Goal: Information Seeking & Learning: Check status

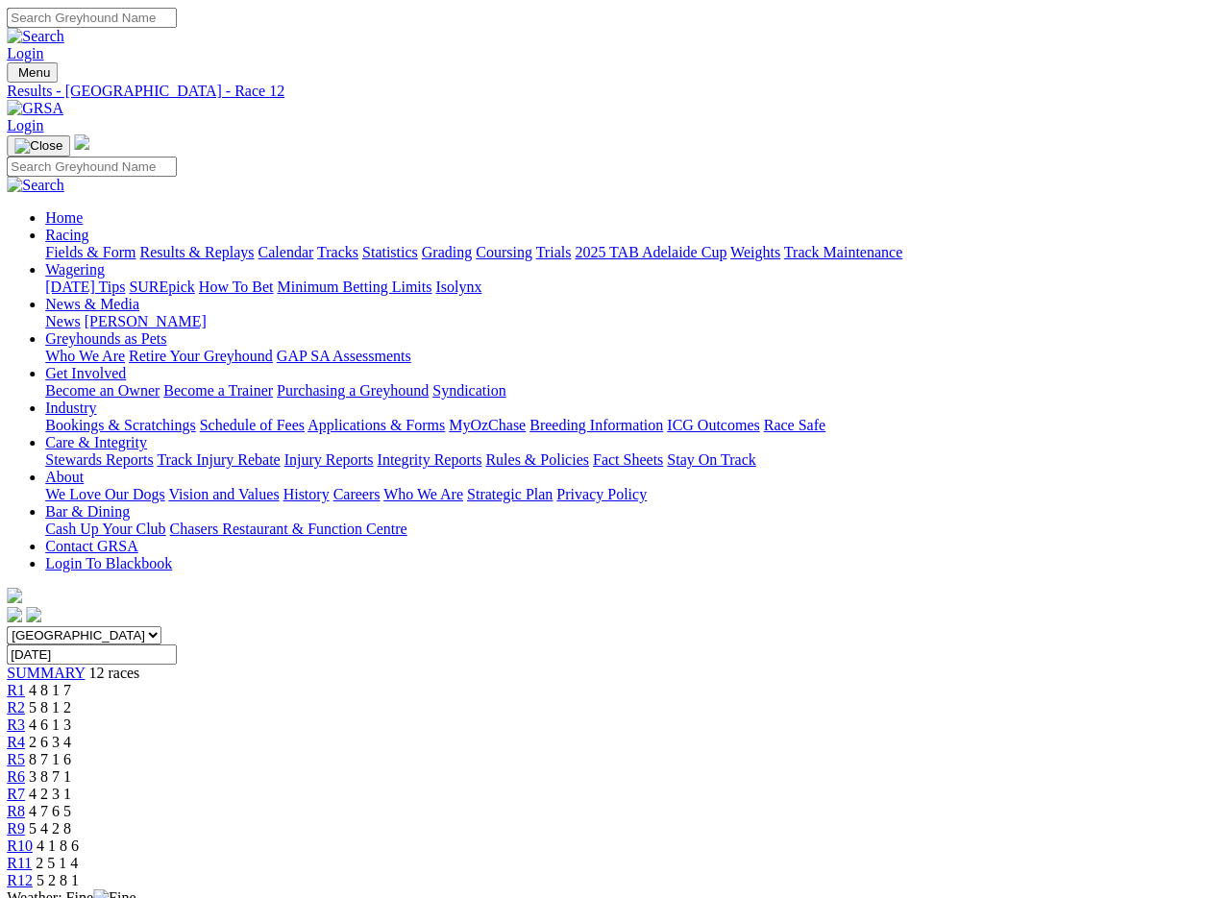
scroll to position [0, 1]
click at [237, 244] on link "Results & Replays" at bounding box center [196, 252] width 114 height 16
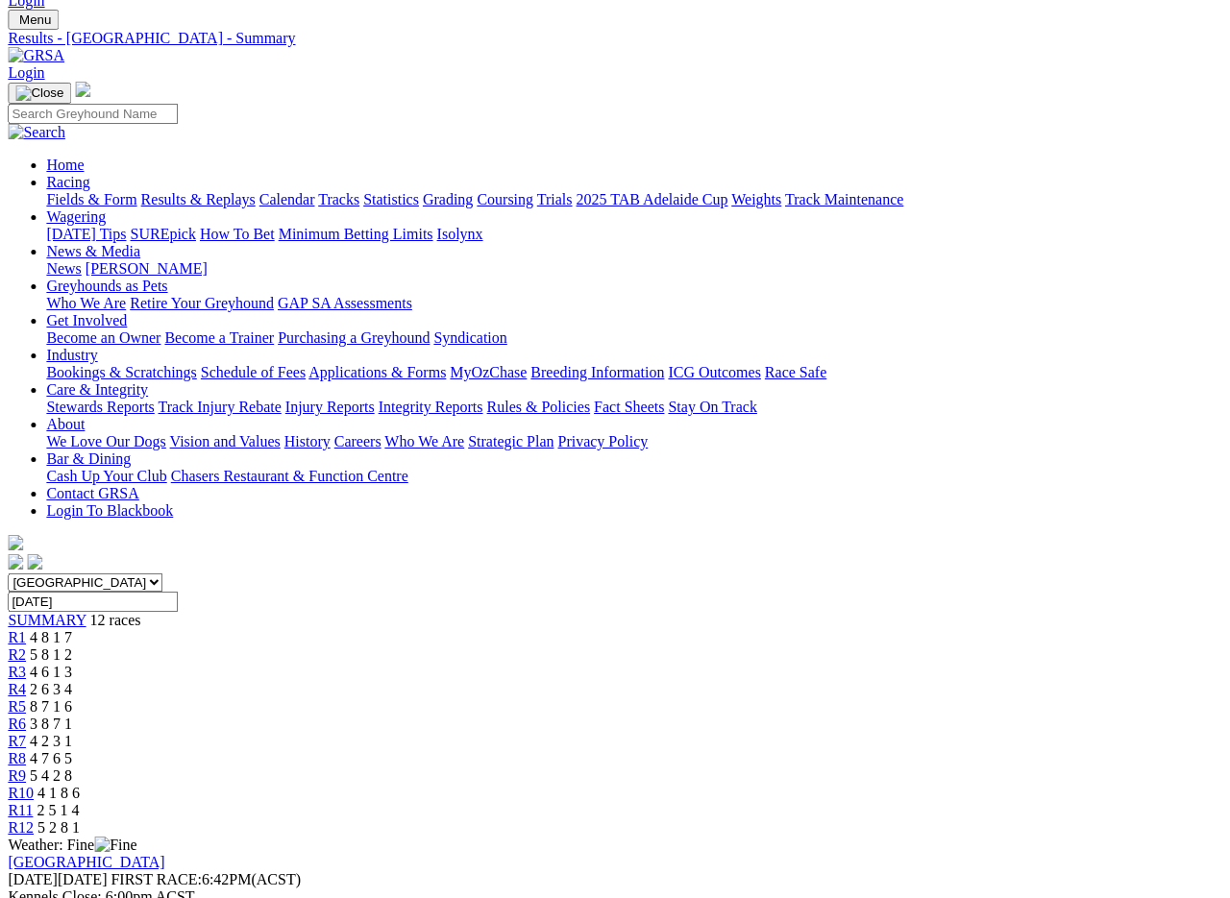
scroll to position [0, 18]
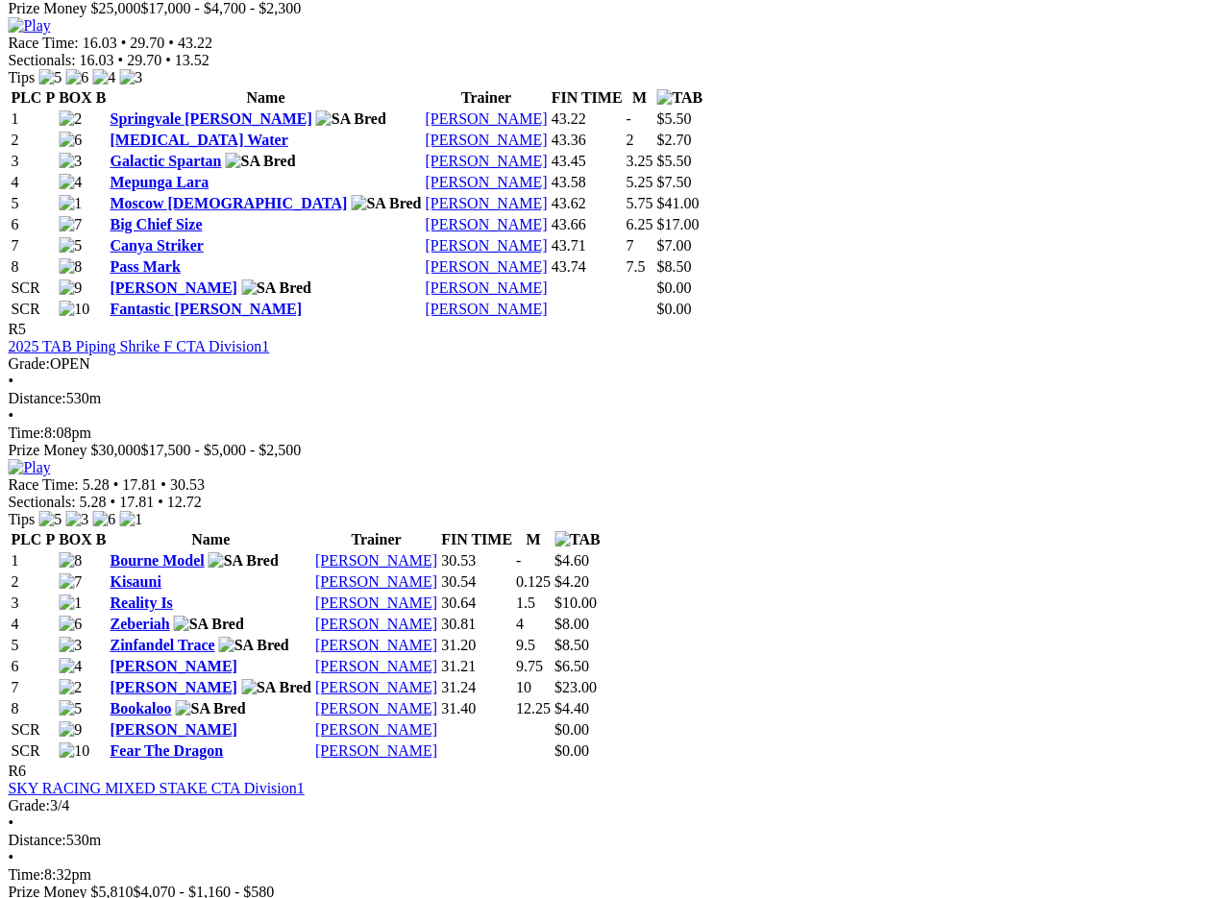
scroll to position [2256, 18]
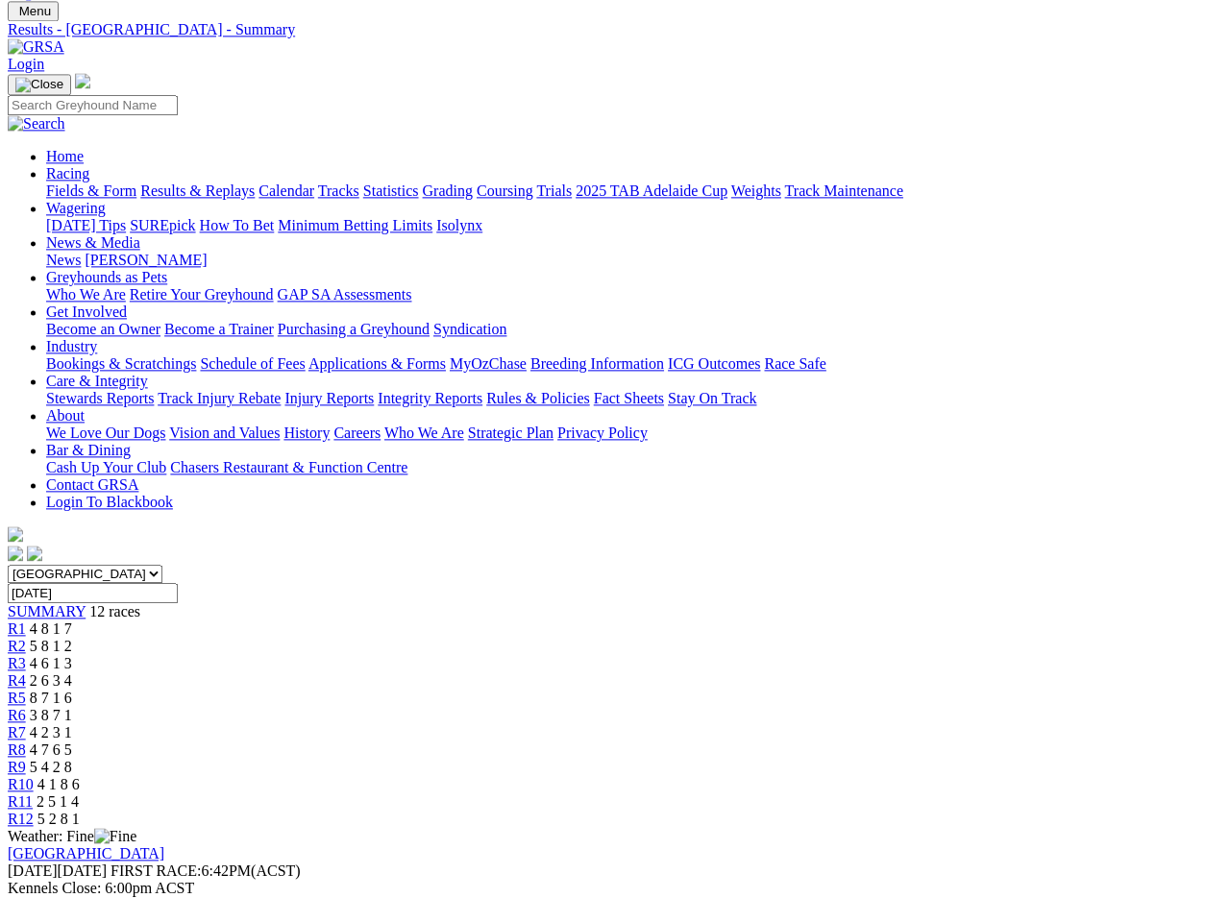
scroll to position [0, 0]
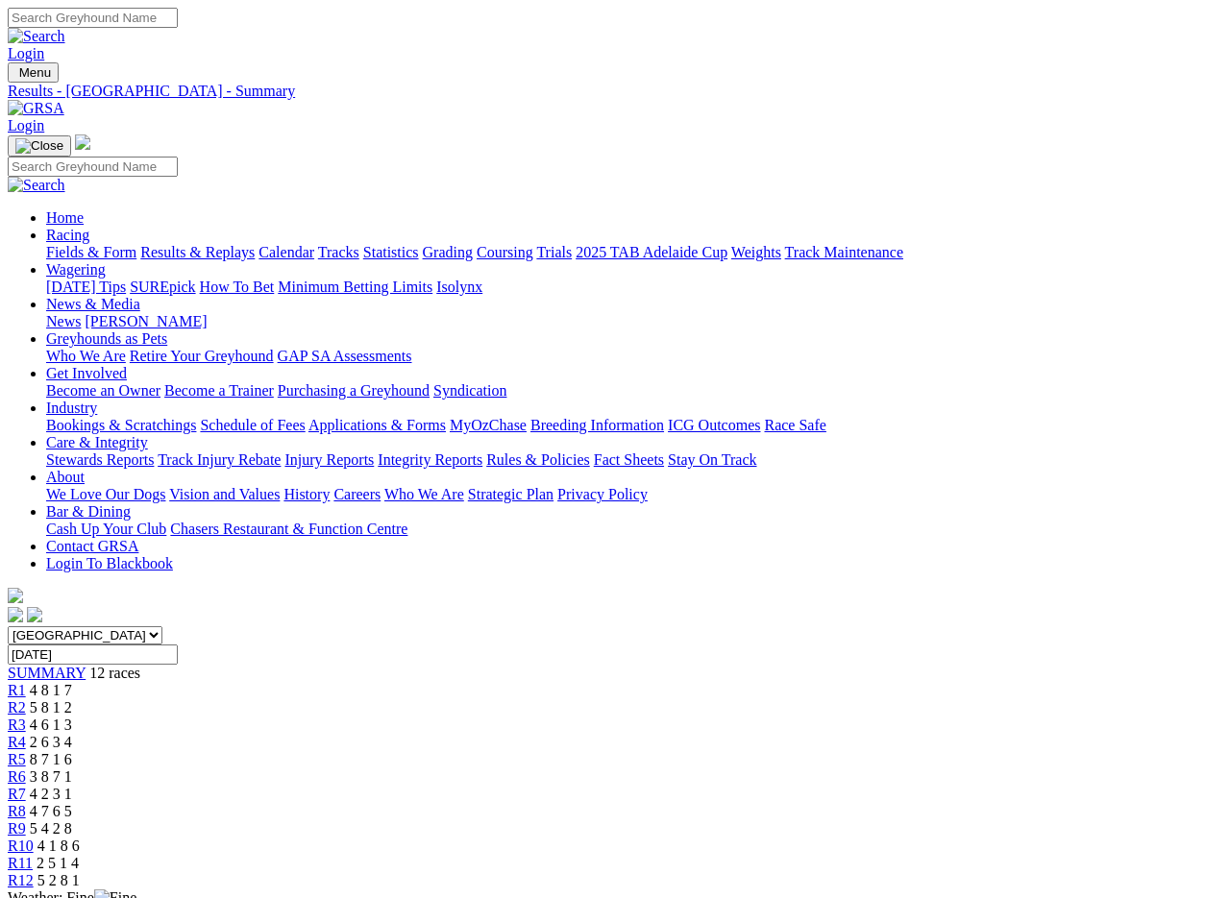
click at [64, 100] on img at bounding box center [36, 108] width 57 height 17
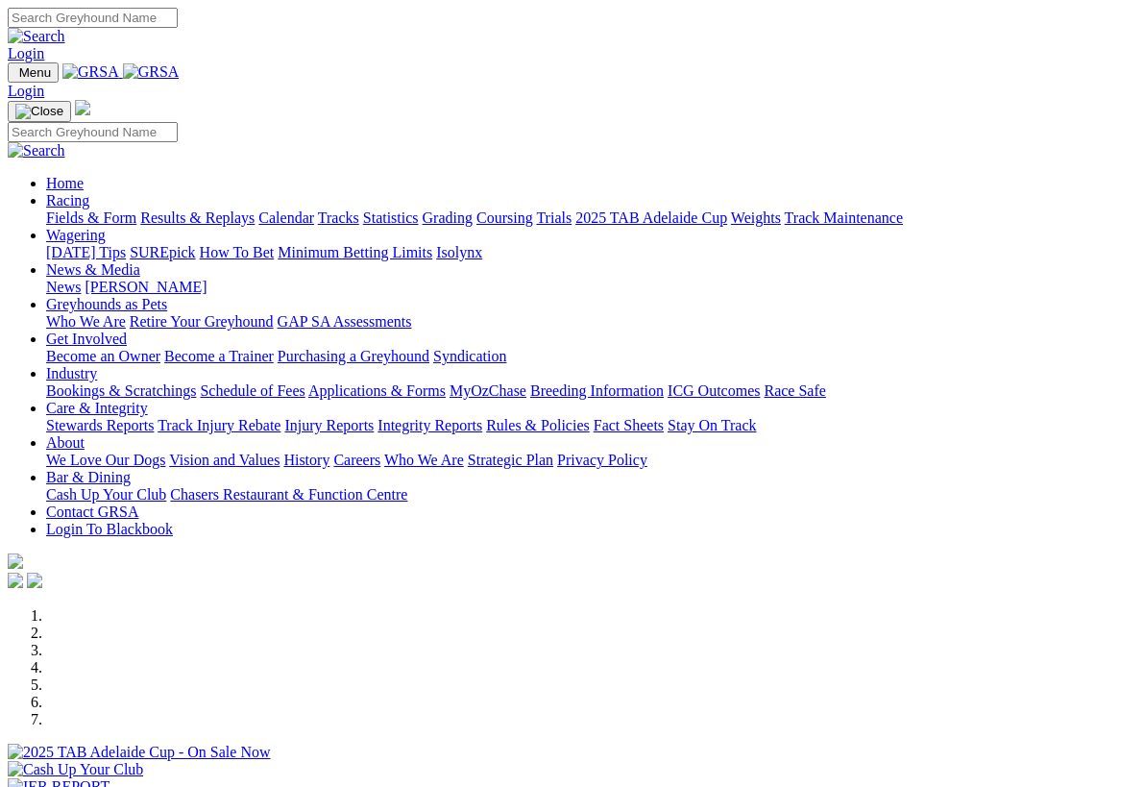
scroll to position [103, 0]
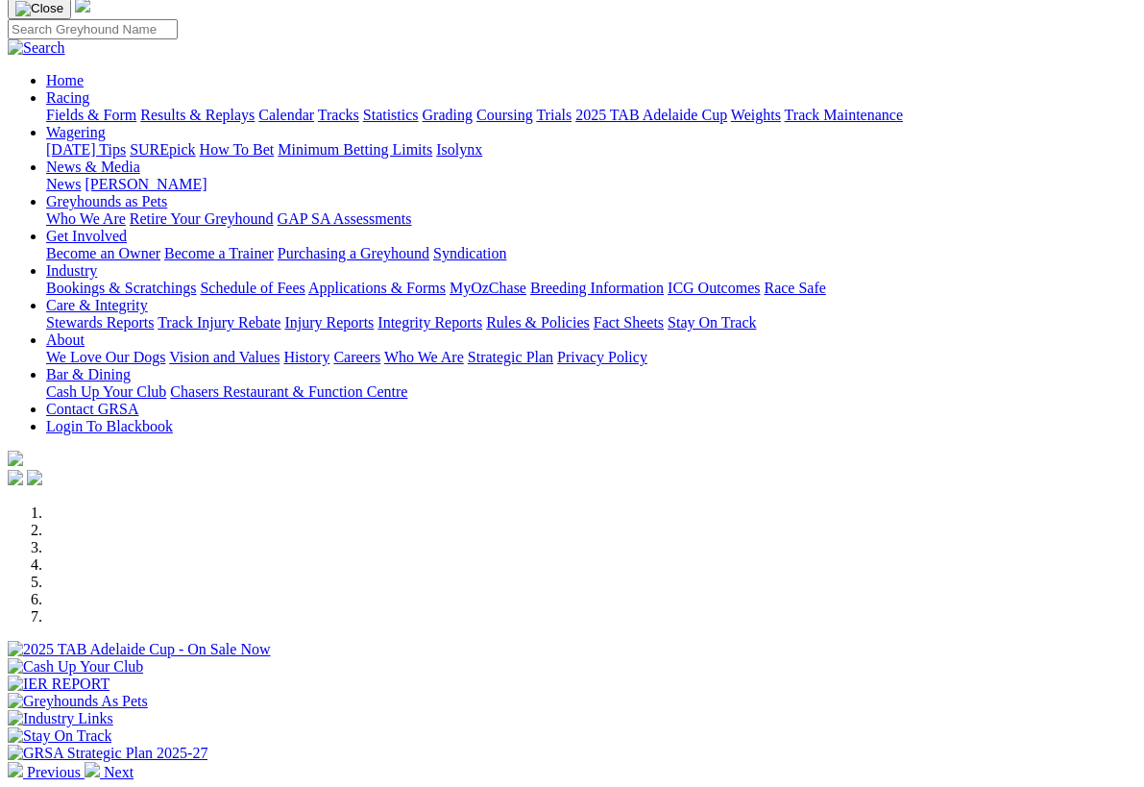
click at [100, 762] on img at bounding box center [92, 769] width 15 height 15
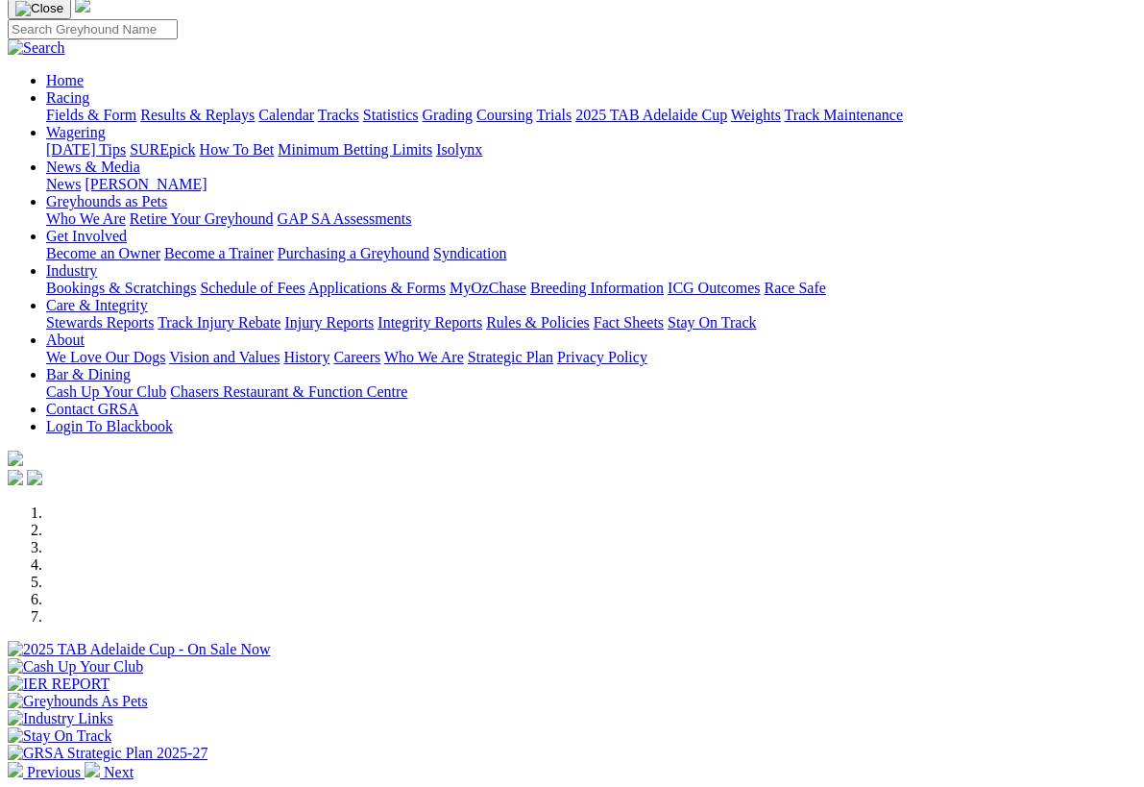
click at [100, 762] on img at bounding box center [92, 769] width 15 height 15
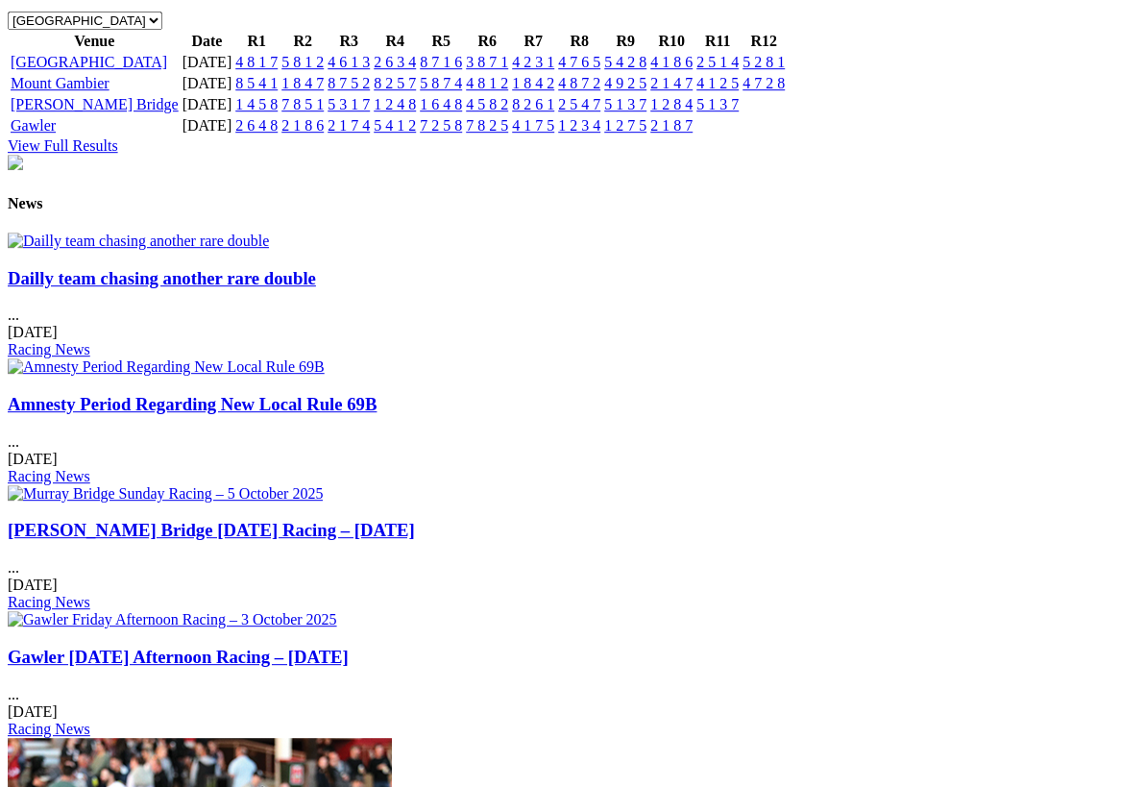
scroll to position [2235, 0]
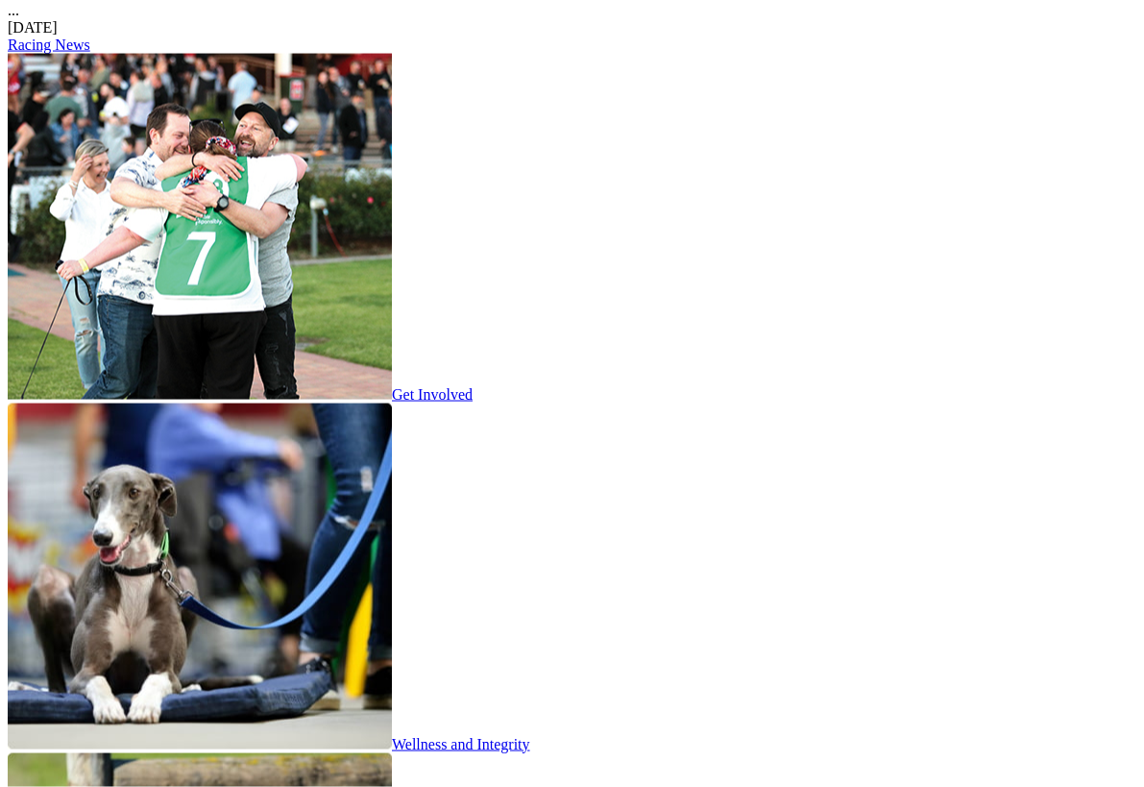
scroll to position [2920, 0]
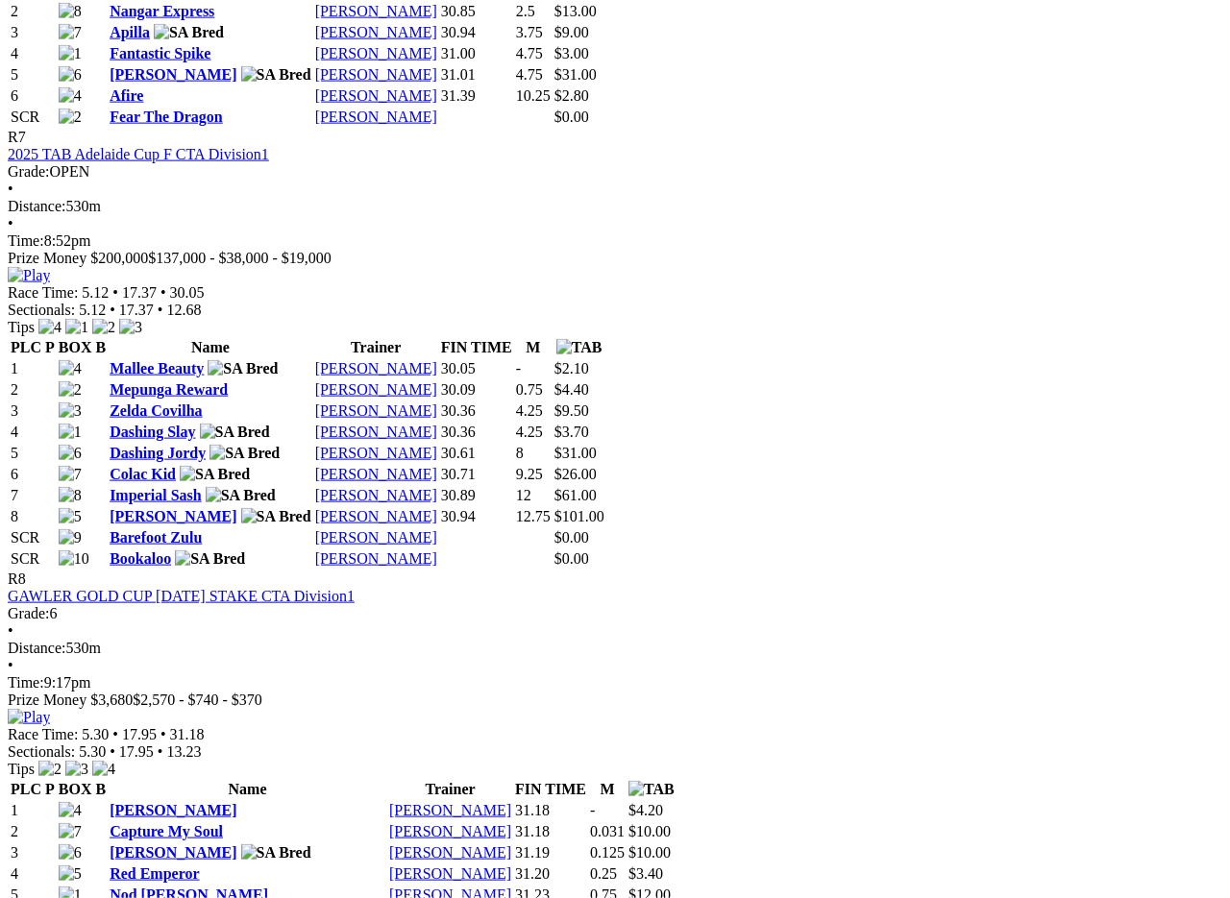
scroll to position [3273, 0]
